Goal: Check status: Check status

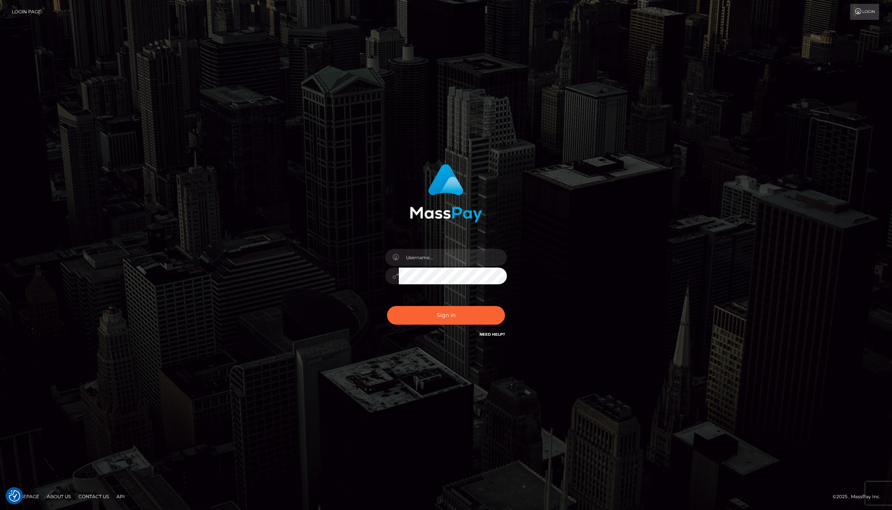
checkbox input "true"
click at [444, 255] on input "text" at bounding box center [453, 257] width 108 height 17
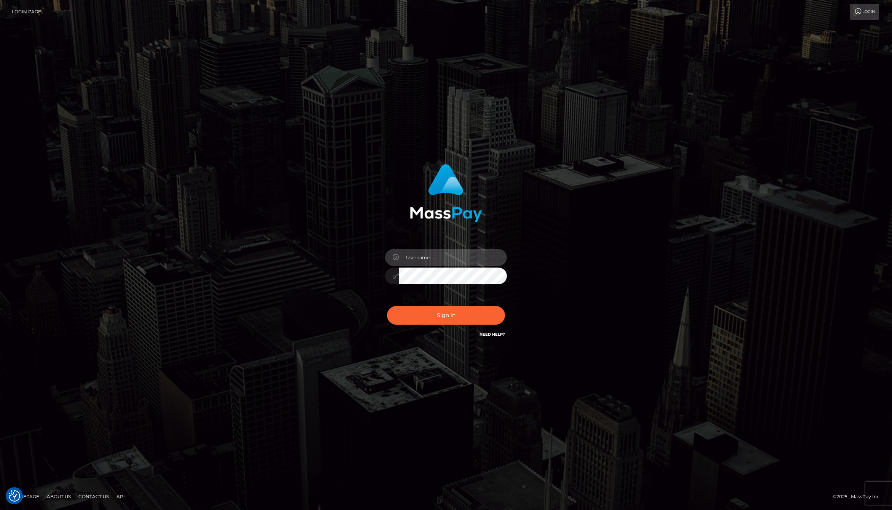
type input "jackson.whop"
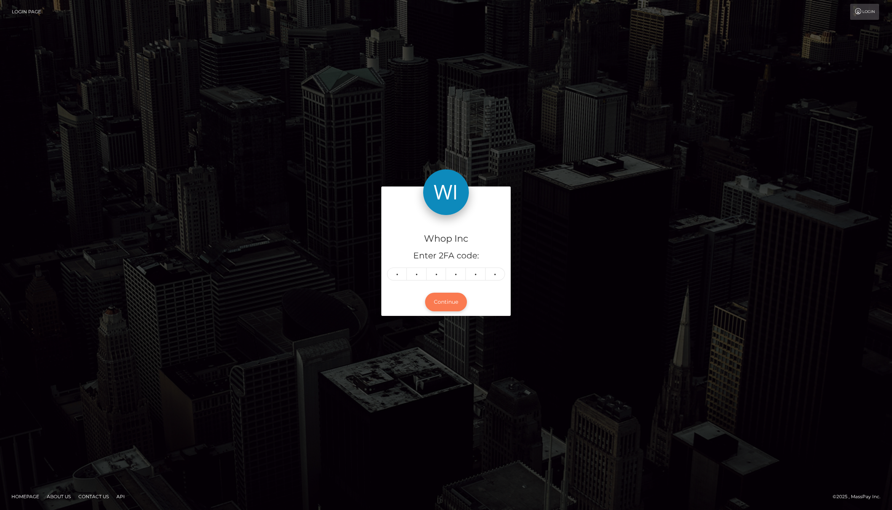
click at [450, 310] on div "Continue" at bounding box center [445, 302] width 129 height 28
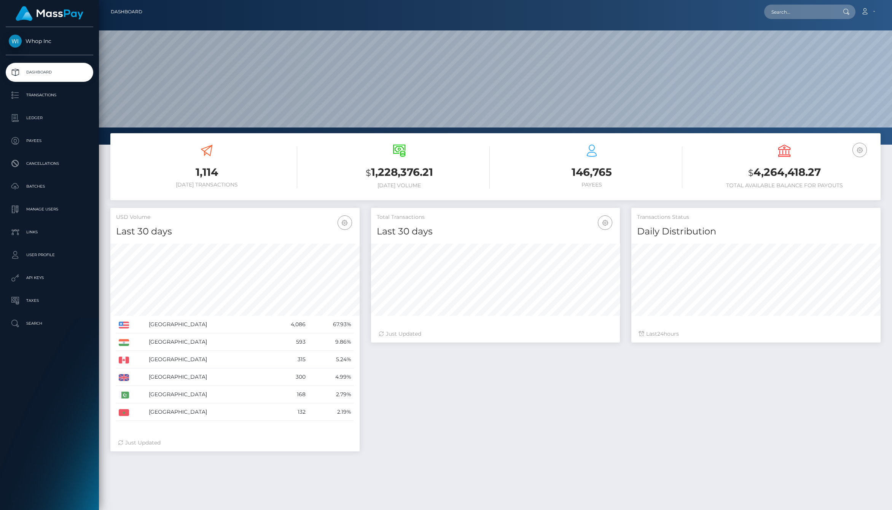
scroll to position [135, 249]
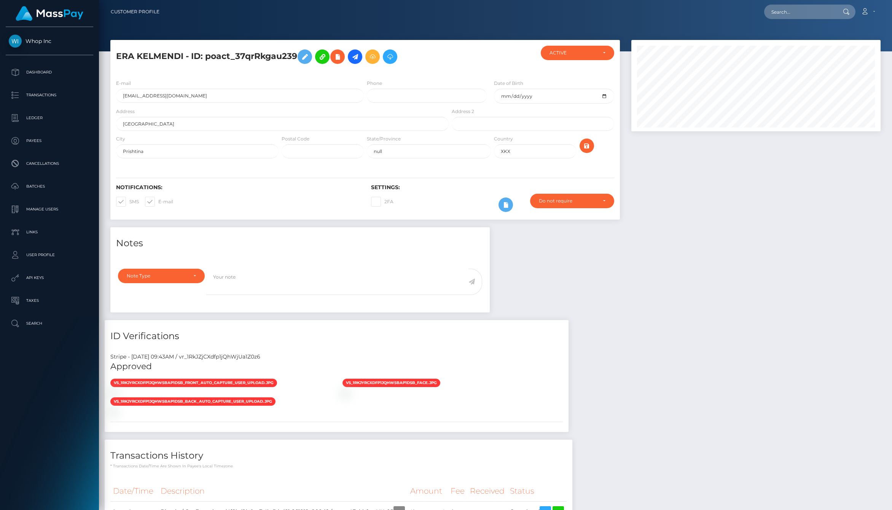
scroll to position [92, 0]
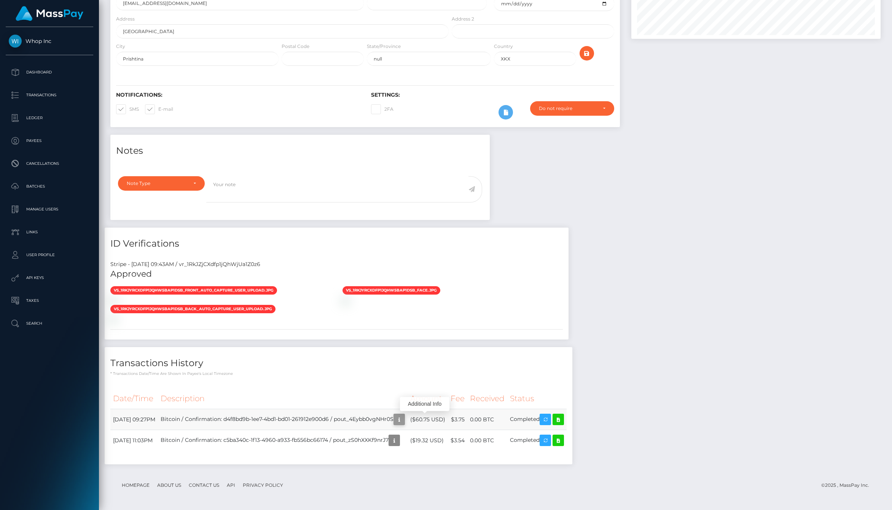
click at [404, 418] on icon "button" at bounding box center [398, 420] width 9 height 10
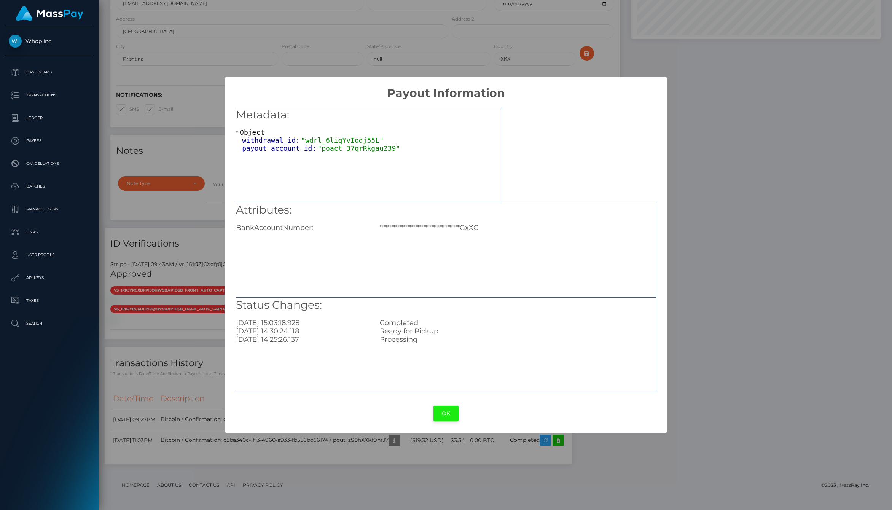
click at [441, 408] on button "OK" at bounding box center [445, 413] width 25 height 16
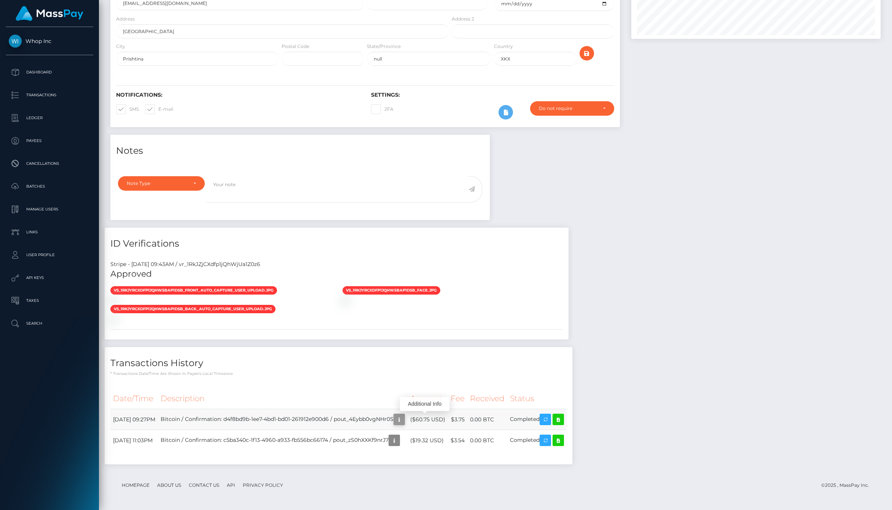
click at [404, 420] on icon "button" at bounding box center [398, 420] width 9 height 10
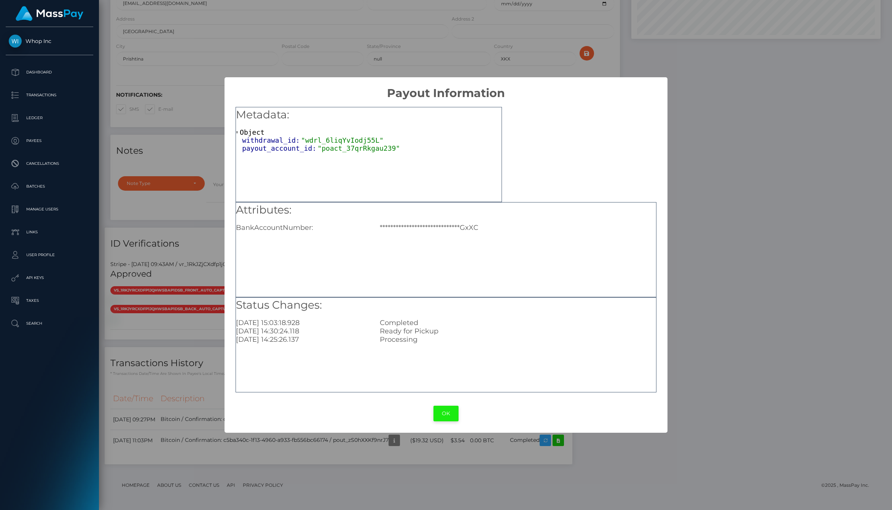
click at [445, 414] on button "OK" at bounding box center [445, 413] width 25 height 16
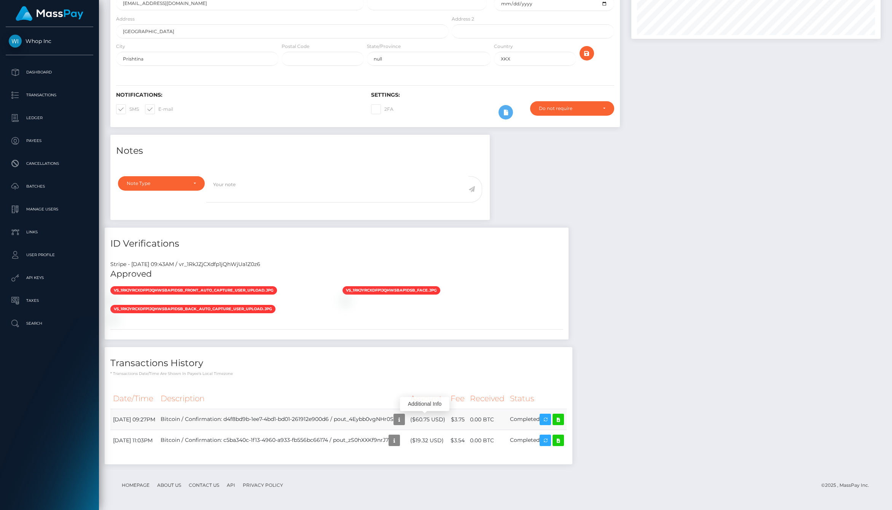
click at [200, 424] on td "Bitcoin / Confirmation: d4f8bd9b-1ee7-4bd1-bd01-261912e900d6 / pout_4Eybb0vgNHr…" at bounding box center [283, 419] width 250 height 21
click at [286, 424] on td "Bitcoin / Confirmation: d4f8bd9b-1ee7-4bd1-bd01-261912e900d6 / pout_4Eybb0vgNHr…" at bounding box center [283, 419] width 250 height 21
click at [337, 423] on td "Bitcoin / Confirmation: d4f8bd9b-1ee7-4bd1-bd01-261912e900d6 / pout_4Eybb0vgNHr…" at bounding box center [283, 419] width 250 height 21
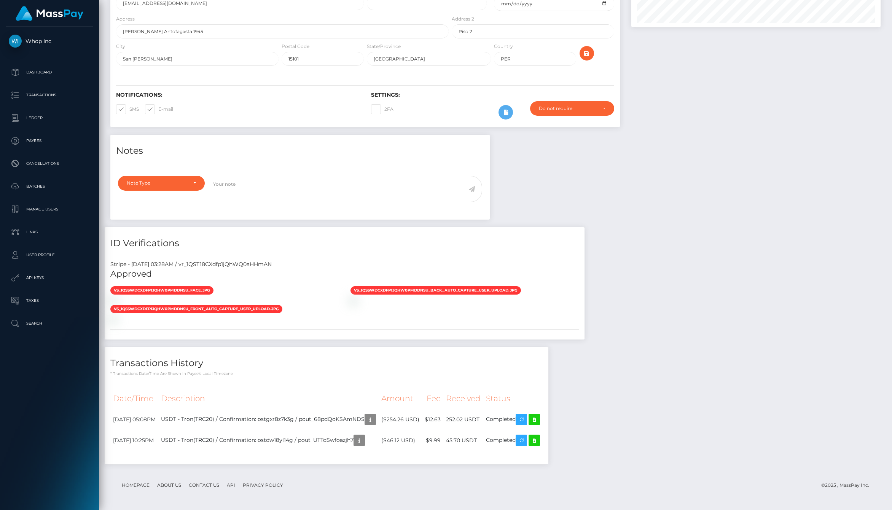
scroll to position [114, 0]
click at [375, 418] on icon "button" at bounding box center [370, 420] width 9 height 10
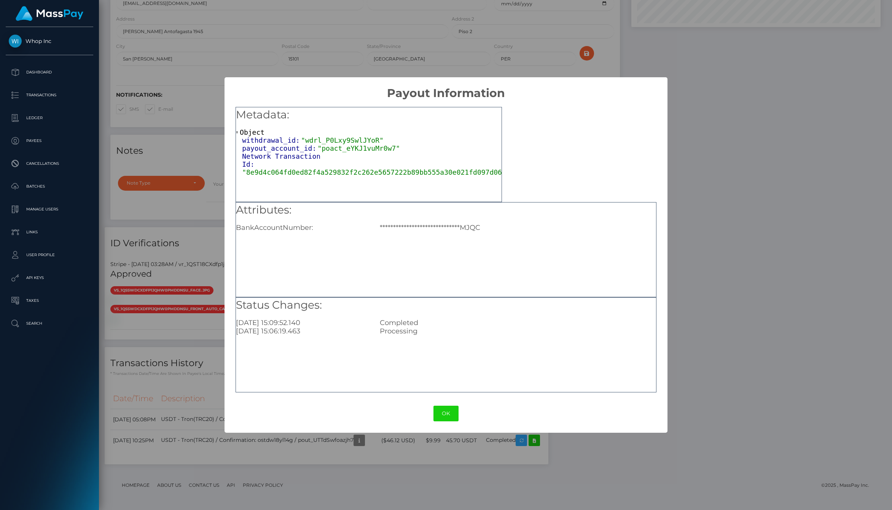
click at [299, 158] on span "Network Transaction Id:" at bounding box center [281, 160] width 78 height 16
click at [366, 158] on div "Network Transaction Id: "8e9d4c064fd0ed82f4a529832f2c262e5657222b89bb555a30e021…" at bounding box center [371, 164] width 259 height 24
click at [414, 167] on div "Network Transaction Id: "8e9d4c064fd0ed82f4a529832f2c262e5657222b89bb555a30e021…" at bounding box center [371, 164] width 259 height 24
click at [418, 172] on span ""8e9d4c064fd0ed82f4a529832f2c262e5657222b89bb555a30e021fd097d06cf"" at bounding box center [378, 172] width 272 height 8
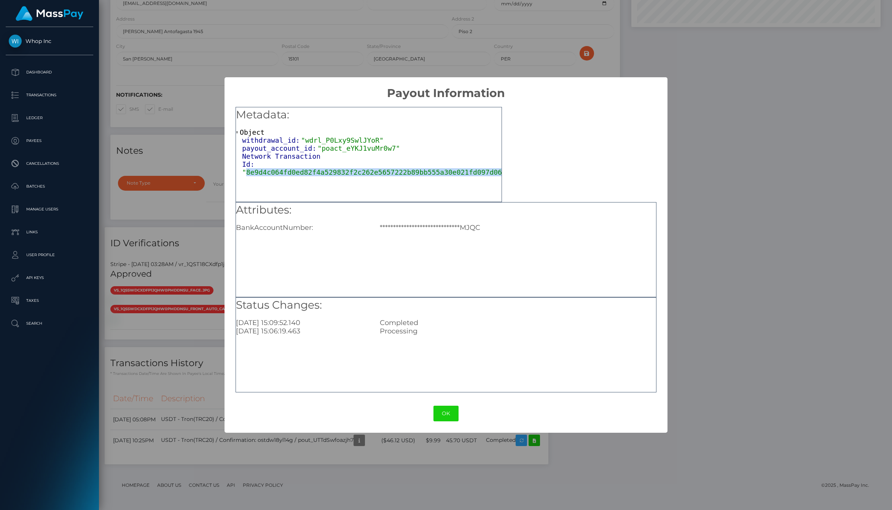
click at [418, 172] on span ""8e9d4c064fd0ed82f4a529832f2c262e5657222b89bb555a30e021fd097d06cf"" at bounding box center [378, 172] width 272 height 8
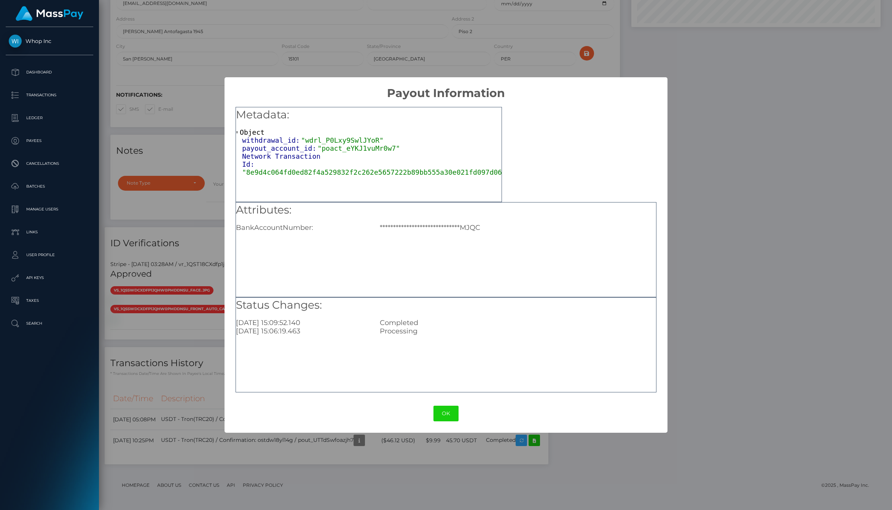
click at [317, 172] on span ""8e9d4c064fd0ed82f4a529832f2c262e5657222b89bb555a30e021fd097d06cf"" at bounding box center [378, 172] width 272 height 8
copy span "8e9d4c064fd0ed82f4a529832f2c262e5657222b89bb555a30e021fd097d06cf"
click at [346, 200] on div "Metadata: Object withdrawal_id: "wdrl_P0Lxy9SwlJYoR" payout_account_id: "poact_…" at bounding box center [368, 154] width 266 height 95
drag, startPoint x: 242, startPoint y: 154, endPoint x: 252, endPoint y: 162, distance: 12.6
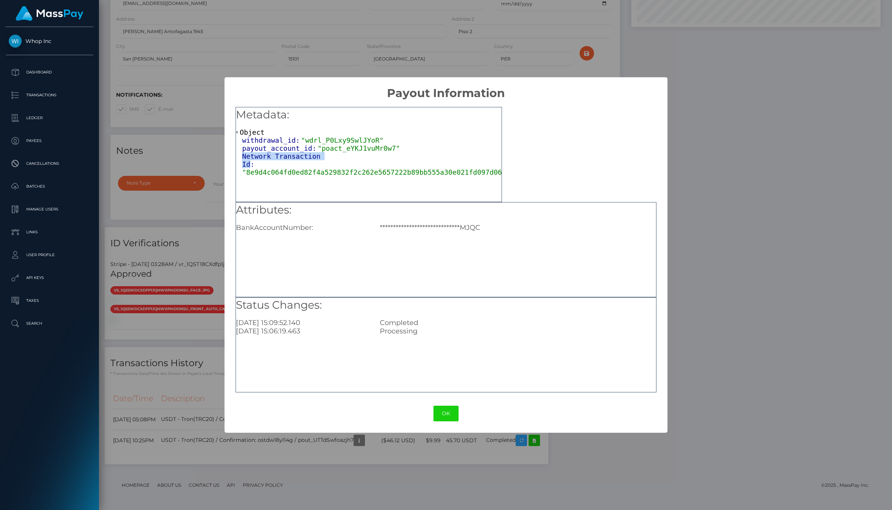
click at [252, 162] on span "Network Transaction Id:" at bounding box center [281, 160] width 78 height 16
copy span "Network Transaction Id"
click at [325, 247] on div "**********" at bounding box center [445, 249] width 421 height 95
click at [298, 253] on div "**********" at bounding box center [445, 249] width 421 height 95
click at [334, 175] on span ""8e9d4c064fd0ed82f4a529832f2c262e5657222b89bb555a30e021fd097d06cf"" at bounding box center [378, 172] width 272 height 8
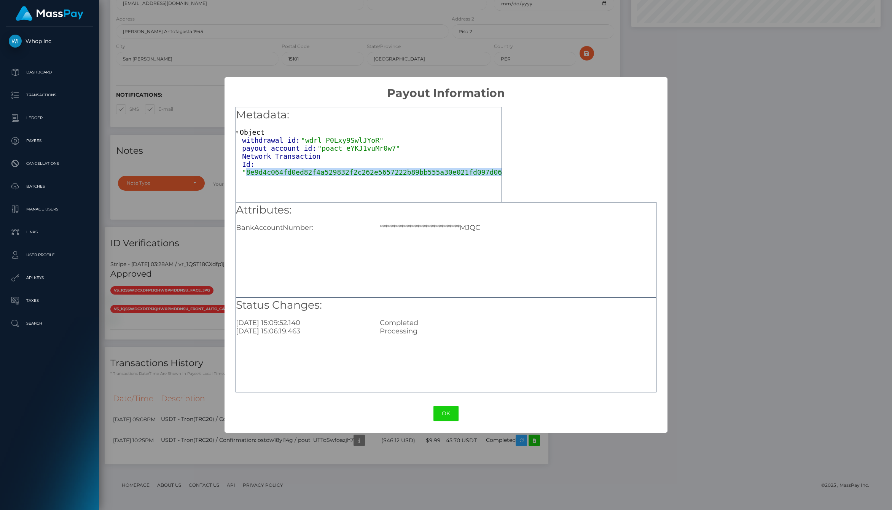
click at [334, 175] on span ""8e9d4c064fd0ed82f4a529832f2c262e5657222b89bb555a30e021fd097d06cf"" at bounding box center [378, 172] width 272 height 8
click at [360, 224] on div "BankAccountNumber:" at bounding box center [302, 227] width 144 height 8
click at [337, 146] on span ""poact_eYKJ1vuMr0w7"" at bounding box center [358, 148] width 83 height 8
click at [396, 149] on span ""poact_eYKJ1vuMr0w7"" at bounding box center [358, 148] width 83 height 8
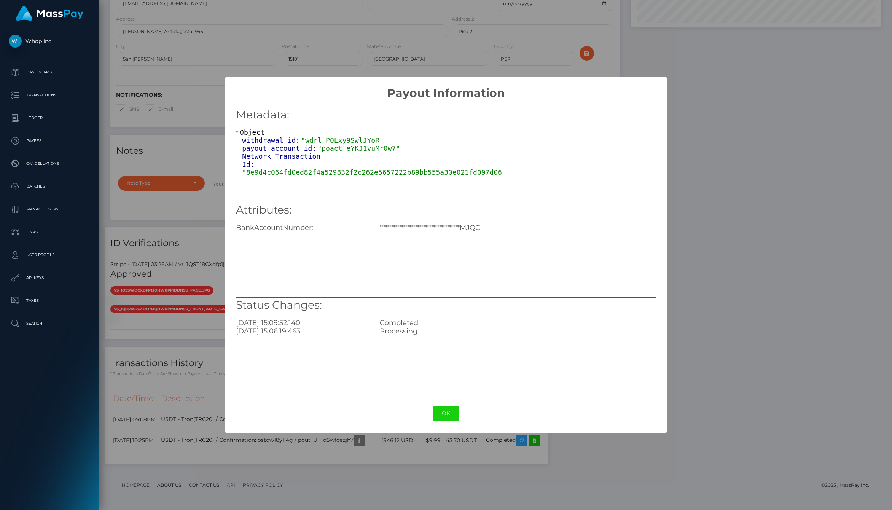
click at [364, 148] on span ""poact_eYKJ1vuMr0w7"" at bounding box center [358, 148] width 83 height 8
click at [358, 133] on div "Object withdrawal_id: "wdrl_P0Lxy9SwlJYoR" payout_account_id: "poact_eYKJ1vuMr0…" at bounding box center [368, 152] width 265 height 48
click at [348, 140] on span ""wdrl_P0Lxy9SwlJYoR"" at bounding box center [342, 140] width 83 height 8
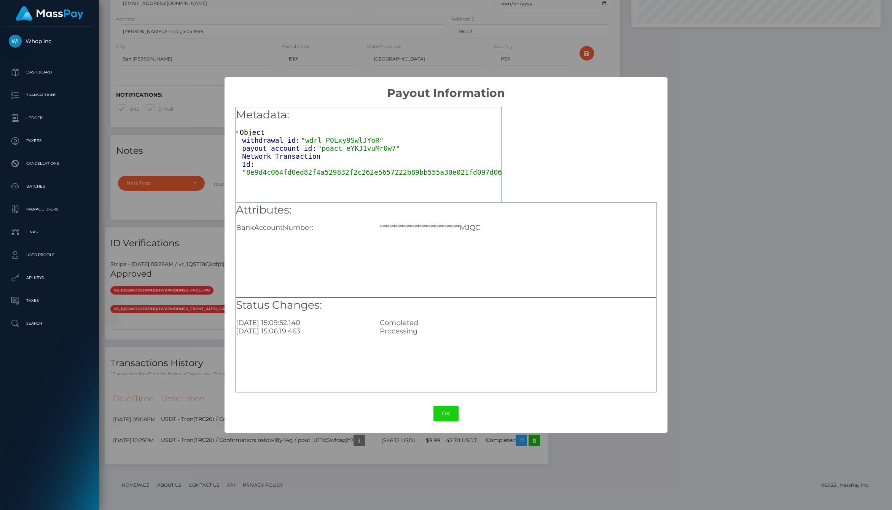
click at [350, 152] on div "Network Transaction Id: "8e9d4c064fd0ed82f4a529832f2c262e5657222b89bb555a30e021…" at bounding box center [371, 164] width 259 height 24
click at [349, 147] on span ""poact_eYKJ1vuMr0w7"" at bounding box center [358, 148] width 83 height 8
click at [348, 141] on span ""wdrl_P0Lxy9SwlJYoR"" at bounding box center [342, 140] width 83 height 8
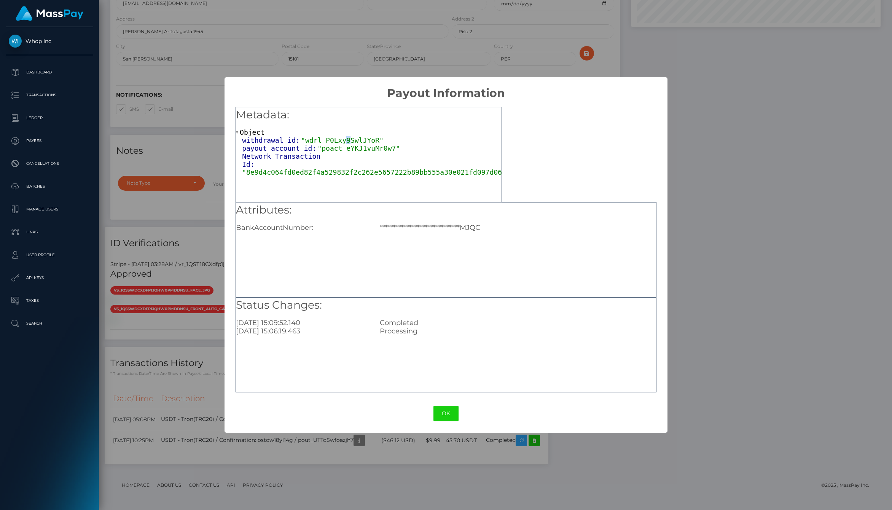
click at [348, 141] on span ""wdrl_P0Lxy9SwlJYoR"" at bounding box center [342, 140] width 83 height 8
click at [327, 138] on span ""wdrl_P0Lxy9SwlJYoR"" at bounding box center [342, 140] width 83 height 8
copy span "wdrl_P0Lxy9SwlJYoR"
click at [346, 149] on span ""poact_eYKJ1vuMr0w7"" at bounding box center [358, 148] width 83 height 8
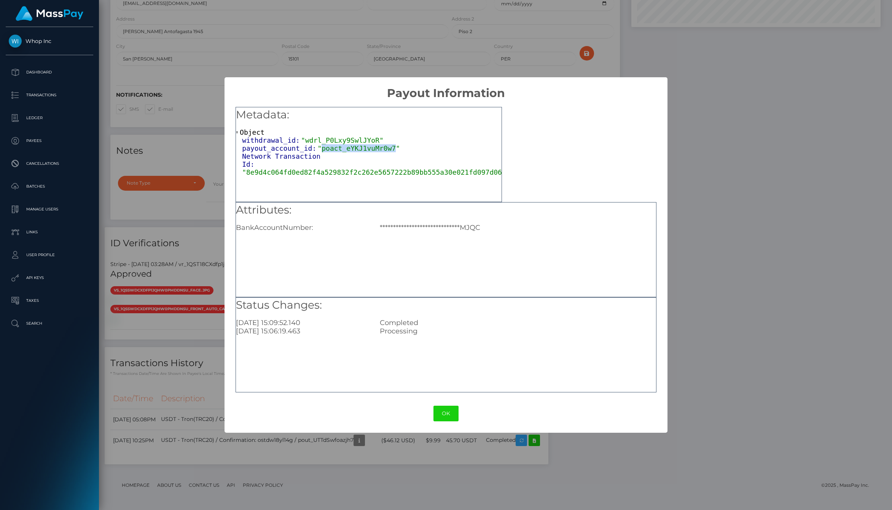
click at [346, 149] on span ""poact_eYKJ1vuMr0w7"" at bounding box center [358, 148] width 83 height 8
click at [345, 197] on div "Metadata: Object withdrawal_id: "wdrl_P0Lxy9SwlJYoR" payout_account_id: "poact_…" at bounding box center [368, 154] width 266 height 95
click at [441, 412] on button "OK" at bounding box center [445, 413] width 25 height 16
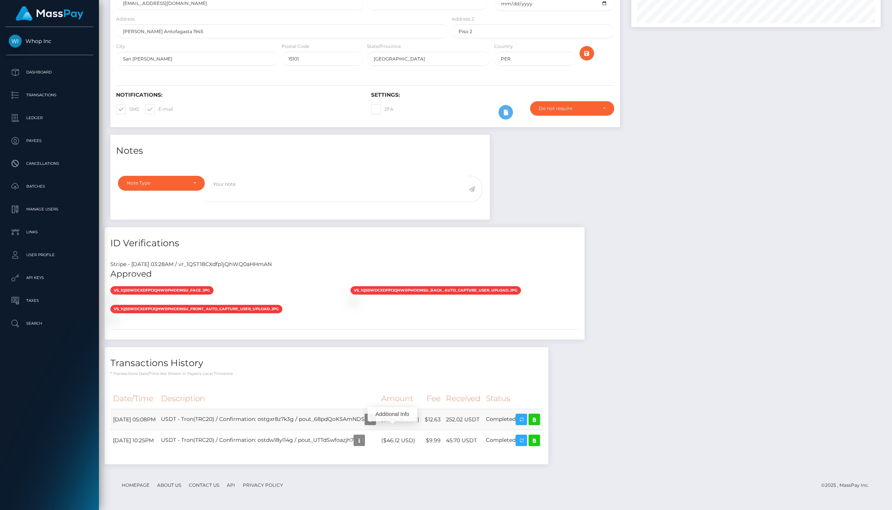
click at [359, 417] on td "USDT - Tron(TRC20) / Confirmation: ostgxr8z7k3g / pout_68pdQoKSAmNDS" at bounding box center [268, 419] width 220 height 21
copy td "pout_68pdQoKSAmNDS"
